Goal: Task Accomplishment & Management: Complete application form

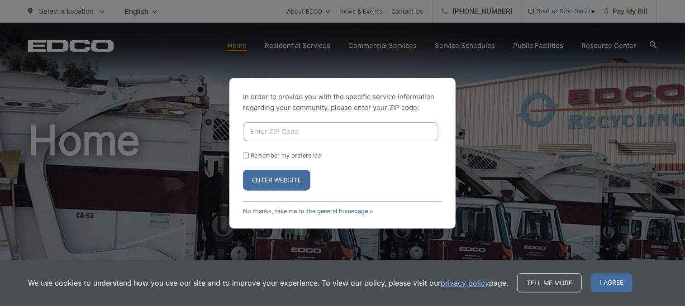
click at [299, 133] on input "Enter ZIP Code" at bounding box center [340, 131] width 195 height 19
type input "92020"
click at [234, 169] on div "In order to provide you with the specific service information regarding your co…" at bounding box center [342, 153] width 226 height 151
click at [269, 179] on button "Enter Website" at bounding box center [276, 180] width 67 height 21
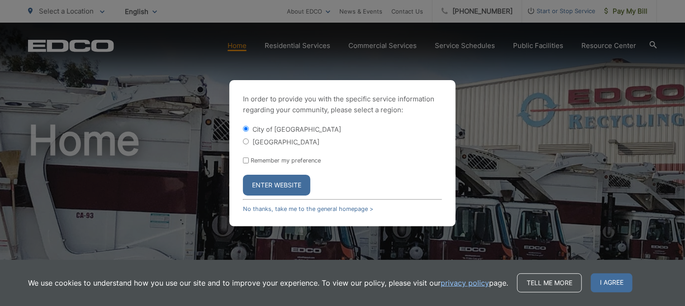
click at [285, 182] on button "Enter Website" at bounding box center [276, 185] width 67 height 21
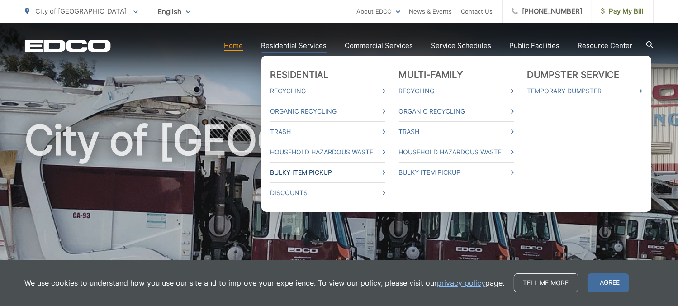
click at [326, 170] on link "Bulky Item Pickup" at bounding box center [328, 172] width 115 height 11
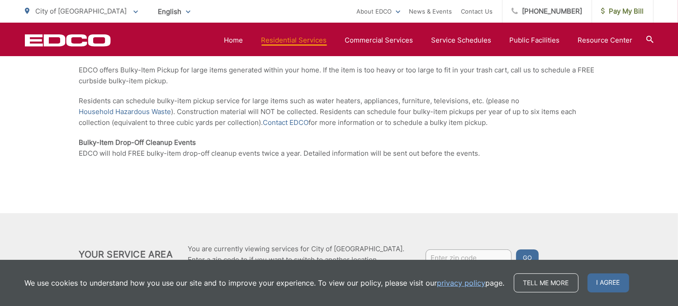
scroll to position [157, 0]
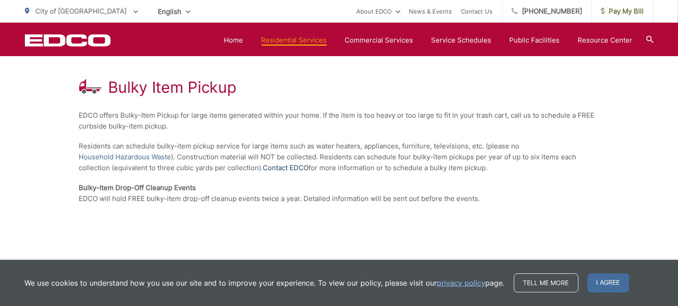
click at [292, 168] on link "Contact EDCO" at bounding box center [286, 167] width 46 height 11
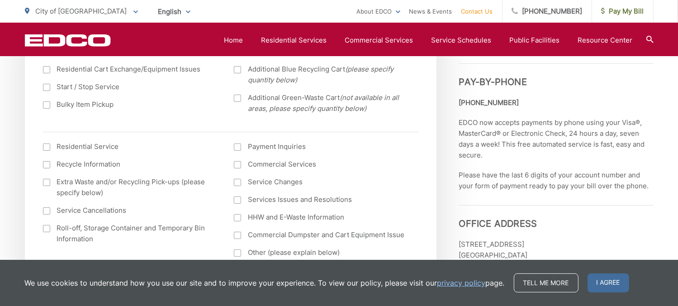
scroll to position [317, 0]
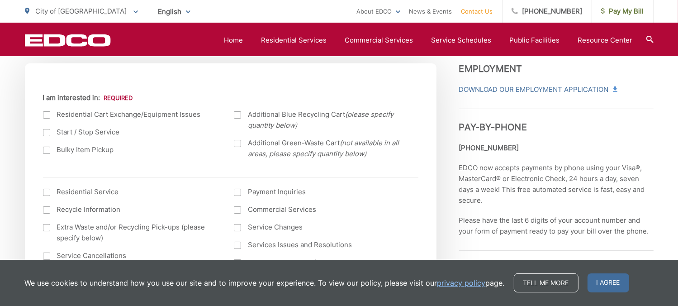
click at [48, 152] on div at bounding box center [46, 150] width 7 height 7
click at [0, 0] on input "Bulky Item Pickup" at bounding box center [0, 0] width 0 height 0
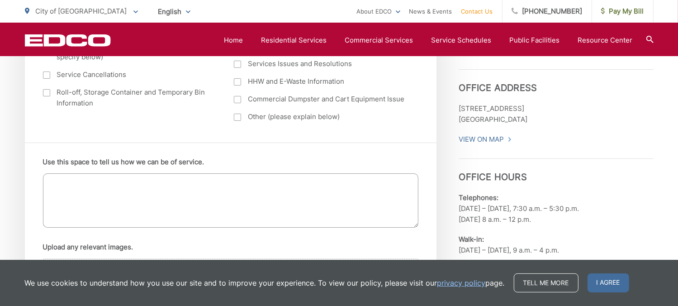
scroll to position [498, 0]
click at [197, 193] on textarea "Use this space to tell us how we can be of service." at bounding box center [230, 200] width 375 height 54
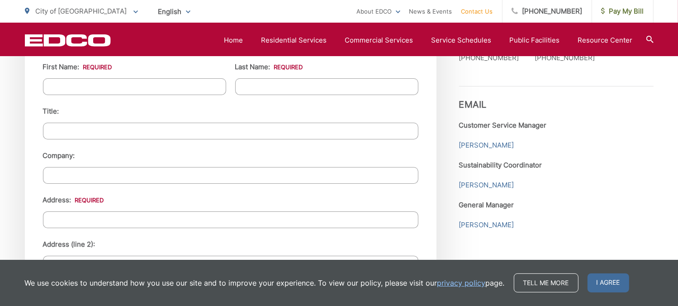
scroll to position [860, 0]
type textarea "I have 2 mattresses that need removal, will this count as a bulky item"
click at [152, 81] on input "First Name: *" at bounding box center [134, 86] width 183 height 17
type input "[PERSON_NAME]"
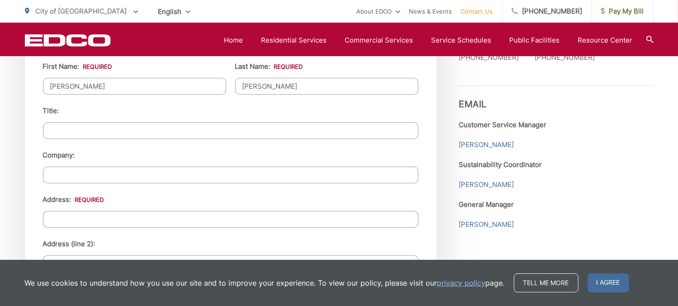
click at [107, 176] on input "Company:" at bounding box center [230, 174] width 375 height 17
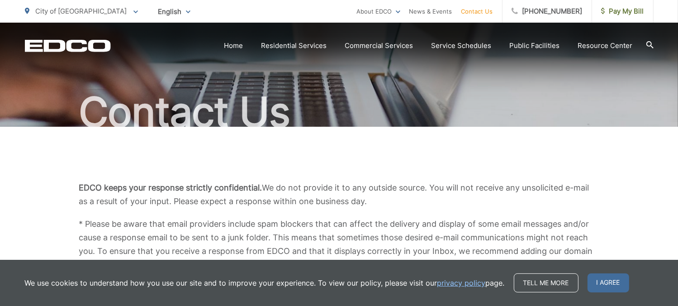
scroll to position [0, 0]
